Goal: Information Seeking & Learning: Learn about a topic

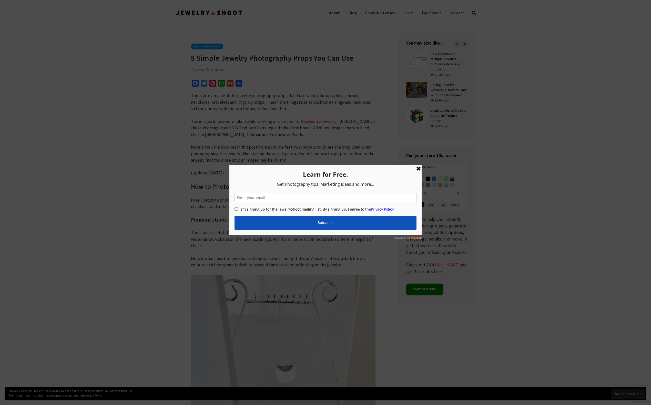
click at [419, 168] on link at bounding box center [418, 168] width 6 height 6
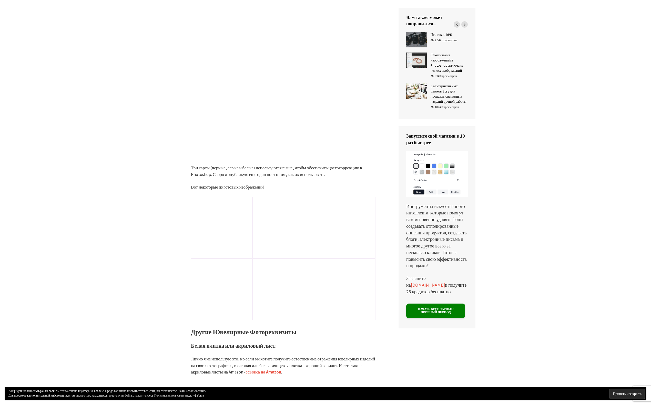
scroll to position [1934, 0]
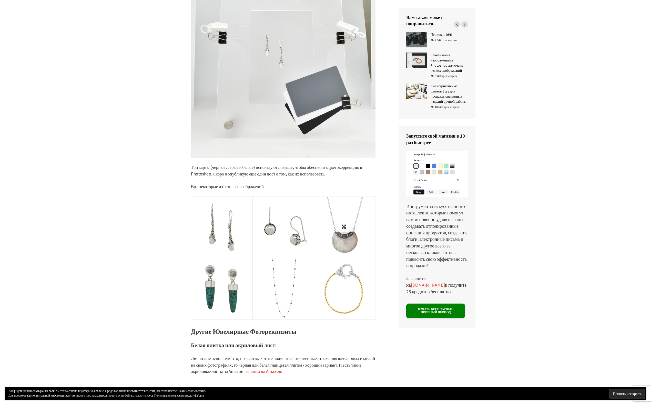
click at [348, 231] on link at bounding box center [344, 227] width 61 height 61
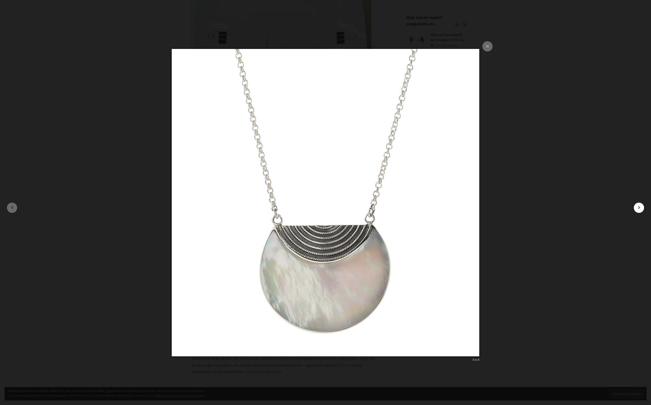
click at [638, 207] on button "button" at bounding box center [639, 208] width 10 height 10
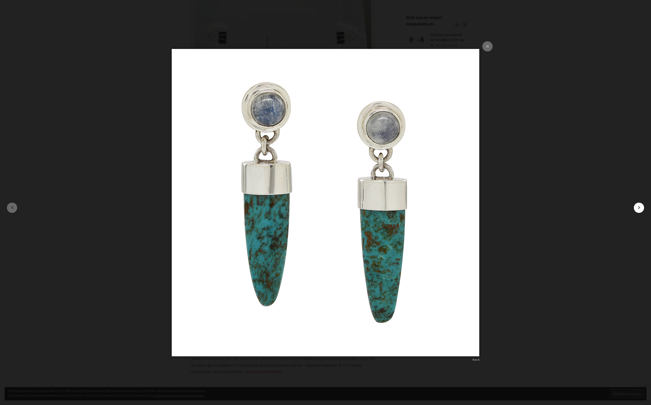
click at [638, 207] on button "button" at bounding box center [639, 208] width 10 height 10
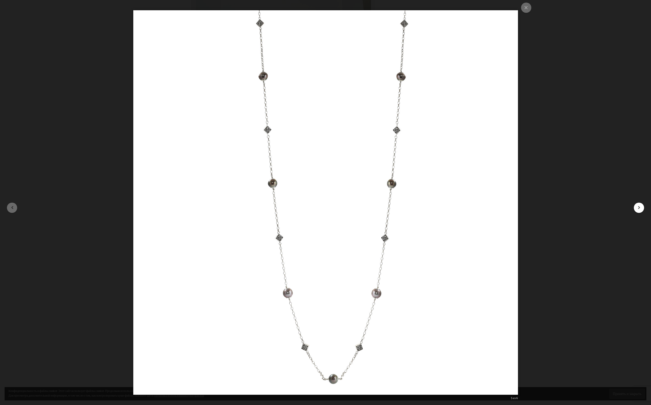
click at [638, 207] on button "button" at bounding box center [639, 208] width 10 height 10
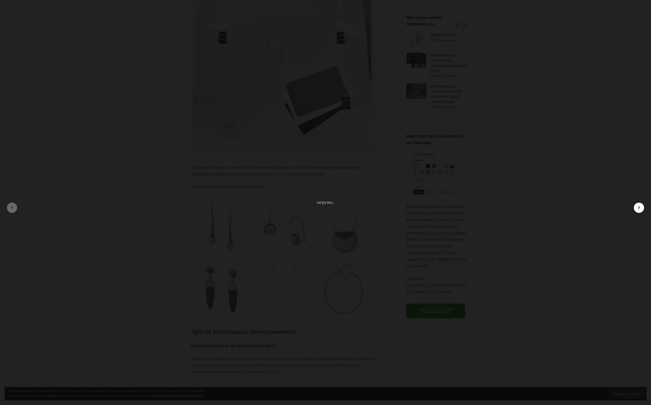
click at [638, 207] on button "button" at bounding box center [639, 208] width 10 height 10
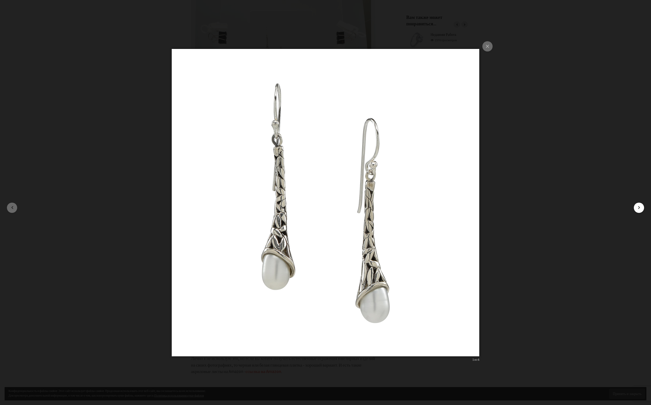
click at [638, 207] on button "button" at bounding box center [639, 208] width 10 height 10
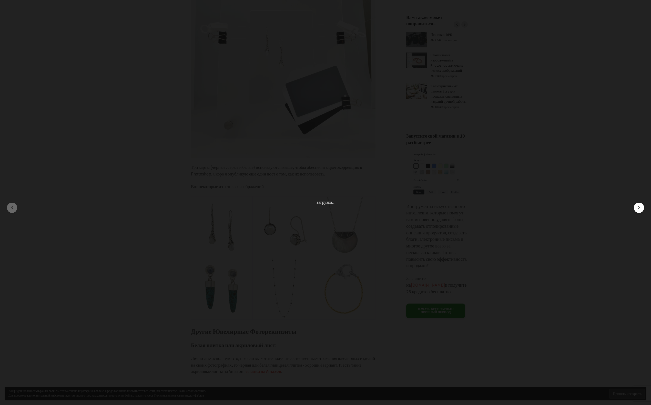
click at [638, 207] on button "button" at bounding box center [639, 208] width 10 height 10
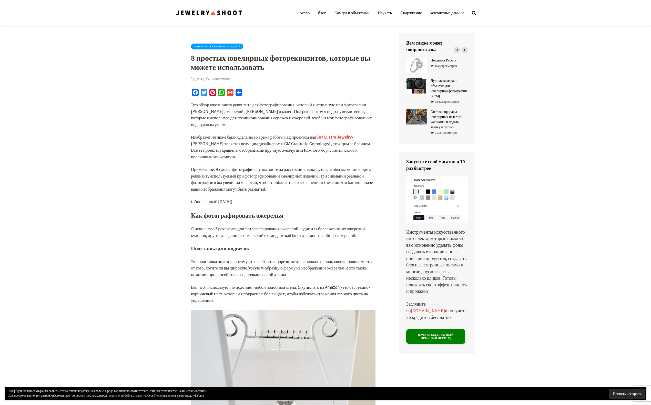
scroll to position [0, 0]
click at [348, 11] on link "Камера и объективы" at bounding box center [351, 13] width 43 height 10
